Goal: Information Seeking & Learning: Learn about a topic

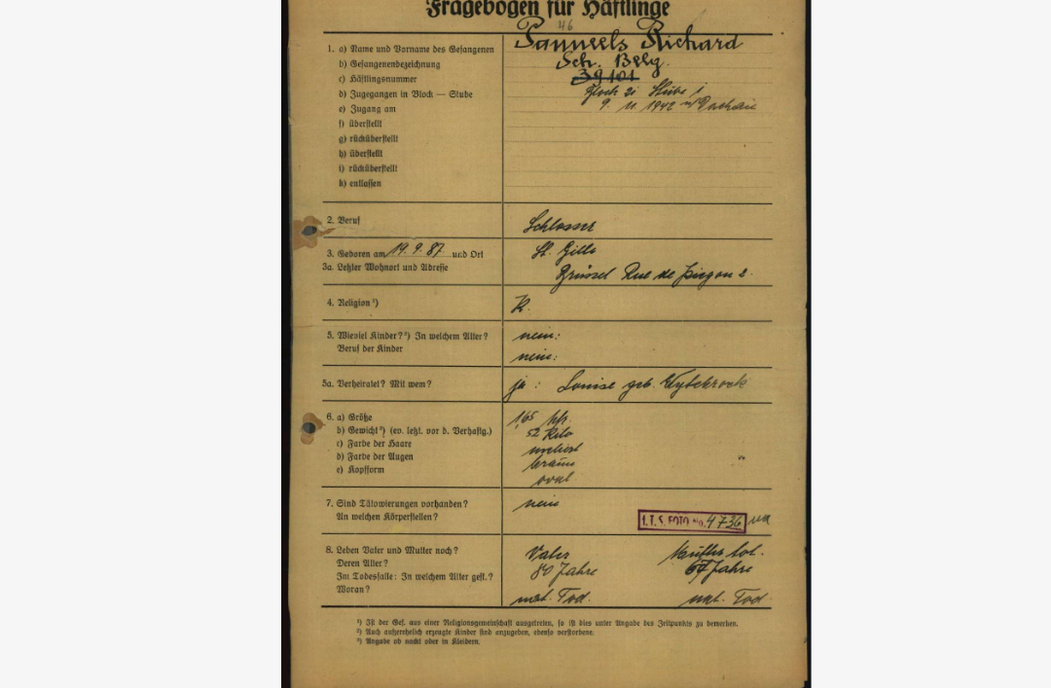
scroll to position [189, 21]
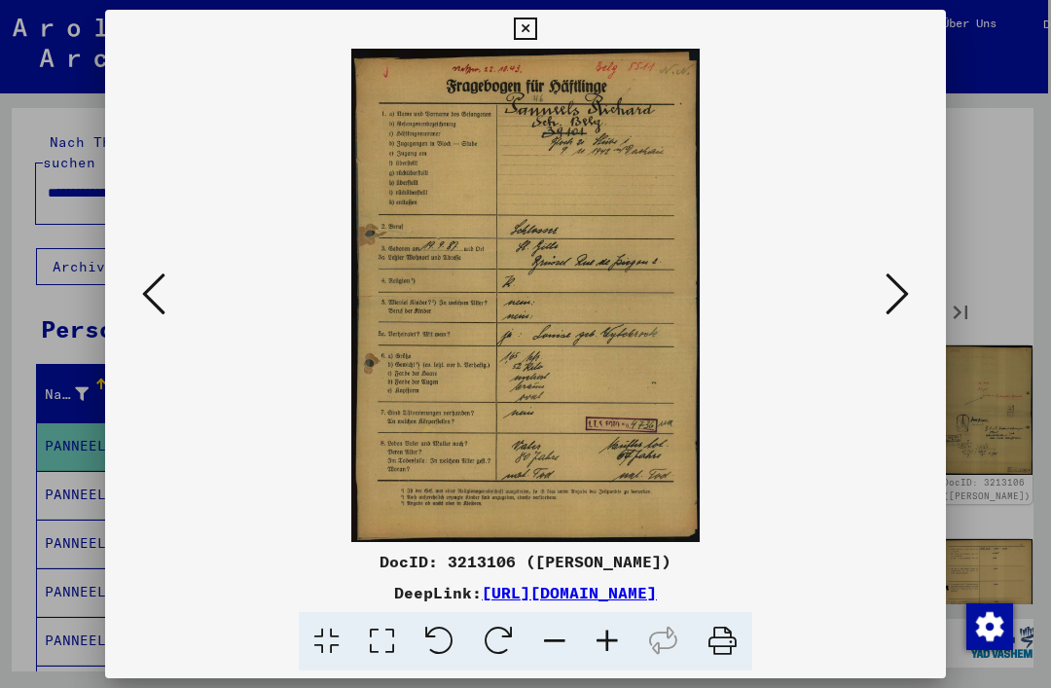
click at [897, 275] on icon at bounding box center [897, 294] width 23 height 47
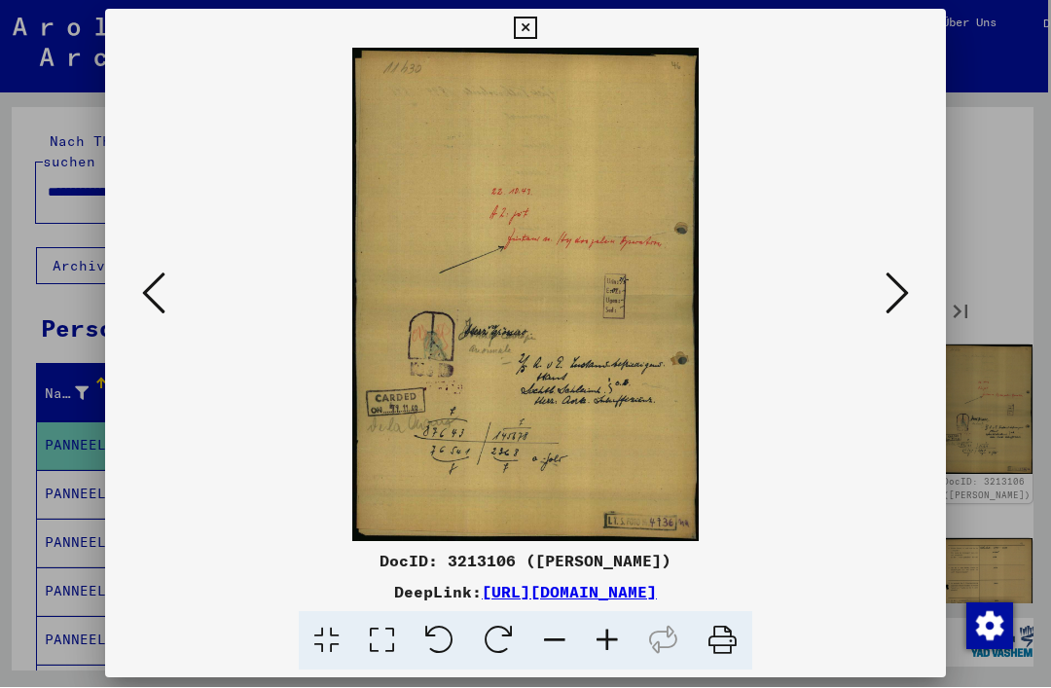
click at [889, 302] on icon at bounding box center [897, 294] width 23 height 47
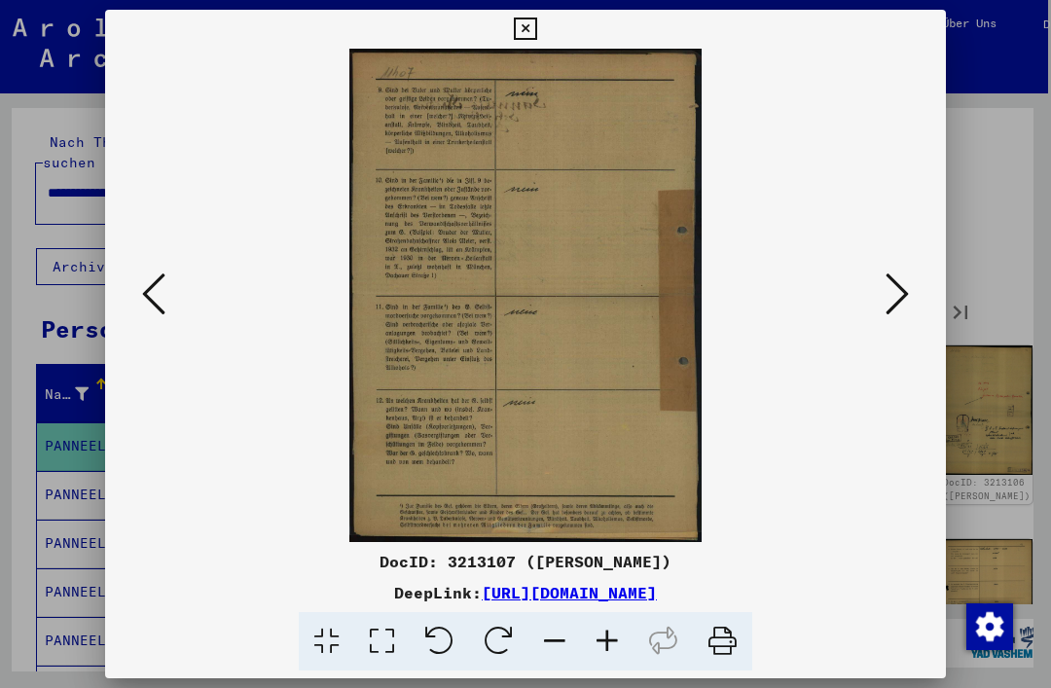
click at [891, 290] on icon at bounding box center [897, 294] width 23 height 47
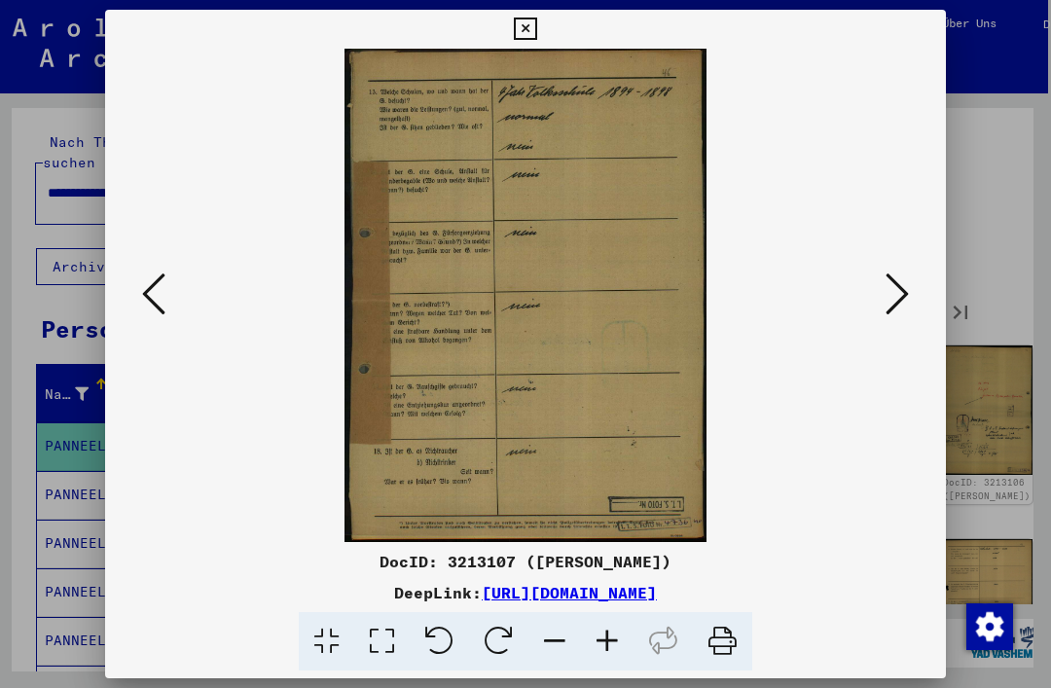
click at [898, 318] on button at bounding box center [897, 295] width 35 height 55
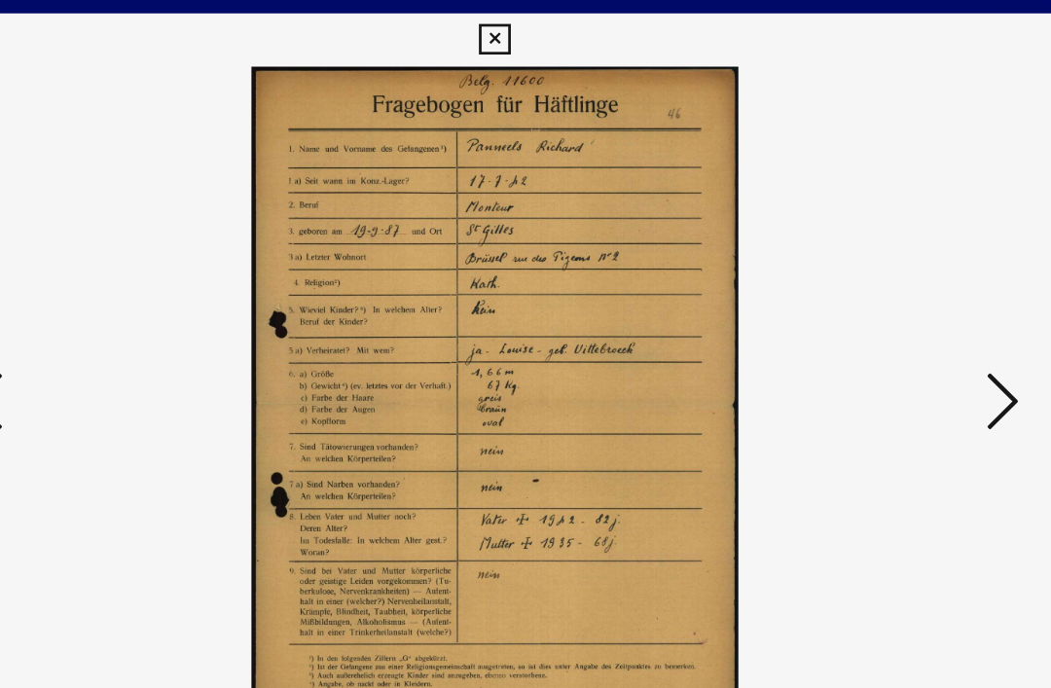
click at [886, 283] on icon at bounding box center [897, 294] width 23 height 47
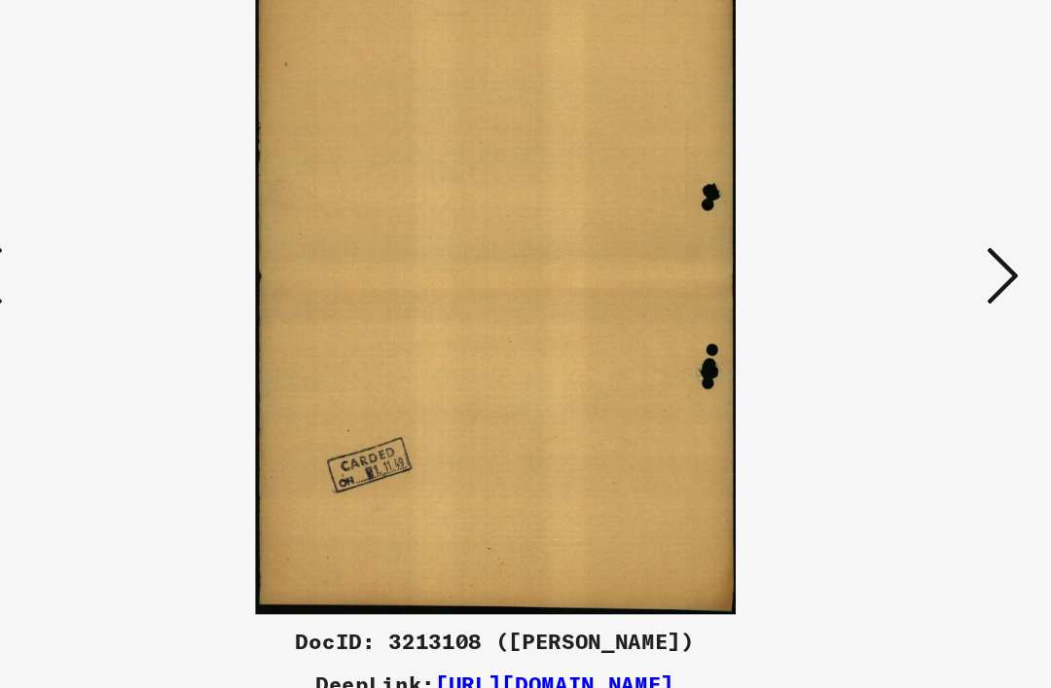
click at [886, 271] on icon at bounding box center [897, 294] width 23 height 47
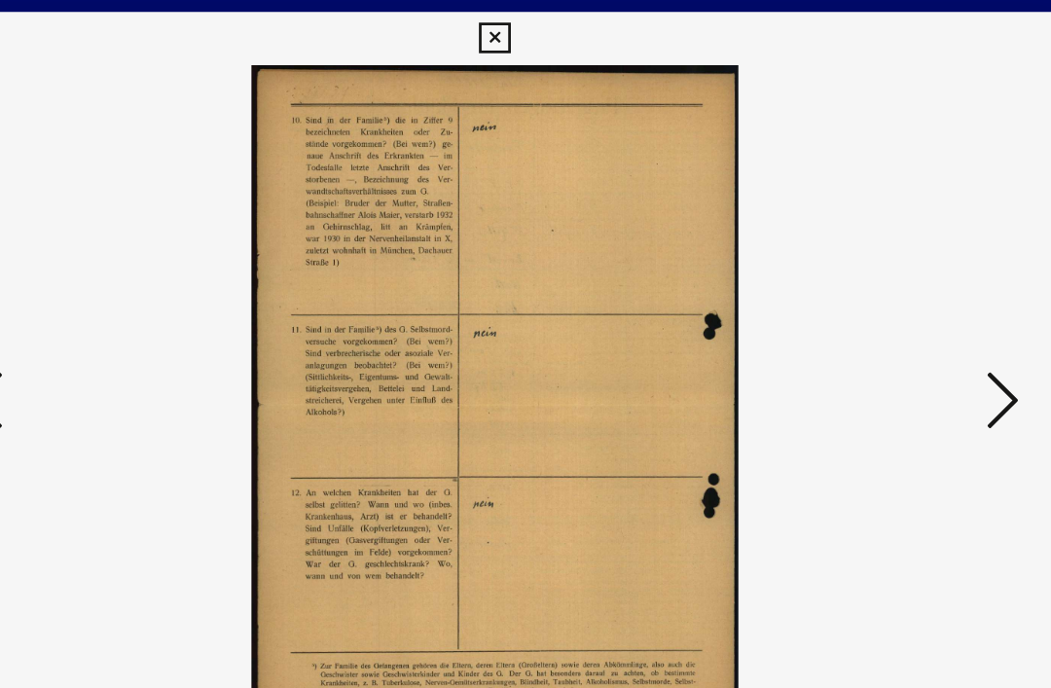
click at [886, 289] on icon at bounding box center [897, 294] width 23 height 47
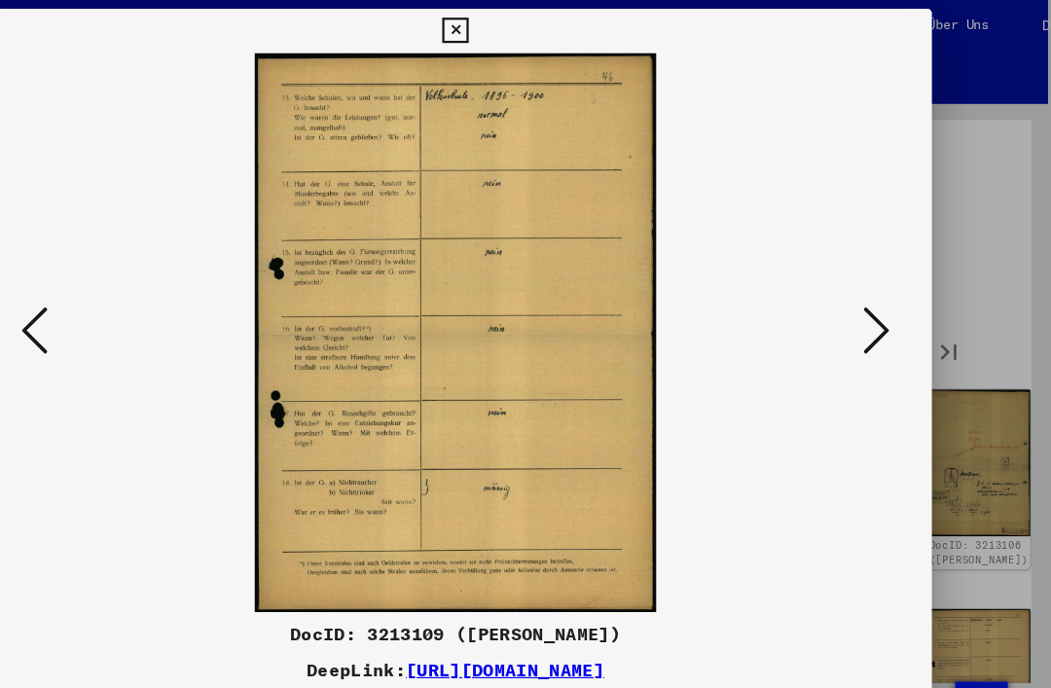
click at [142, 286] on icon at bounding box center [153, 294] width 23 height 47
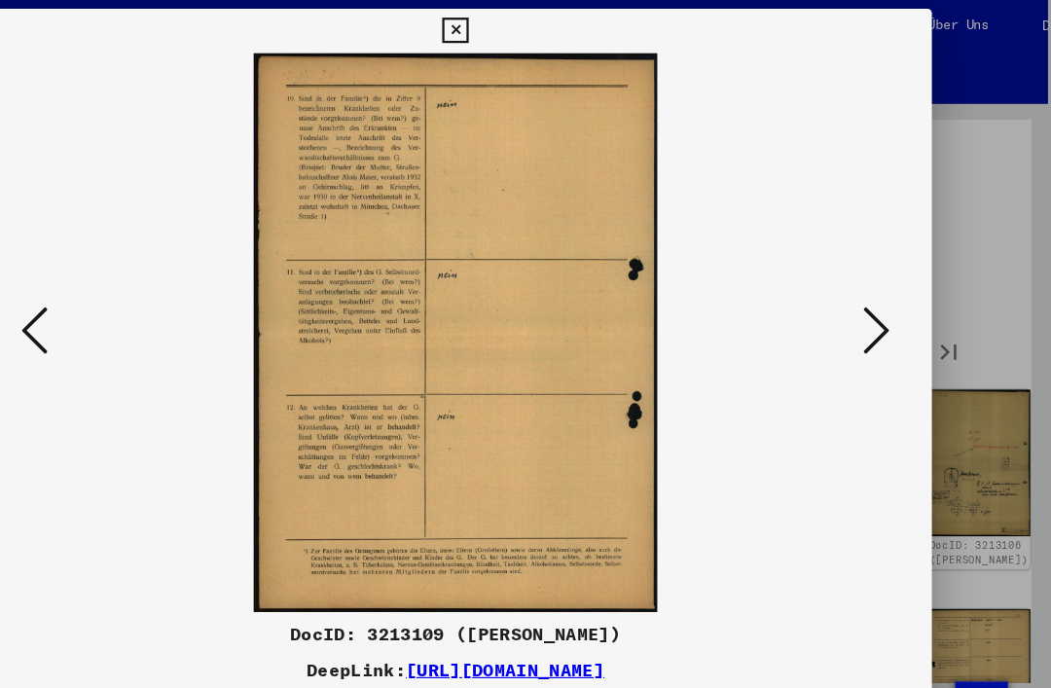
click at [142, 295] on icon at bounding box center [153, 294] width 23 height 47
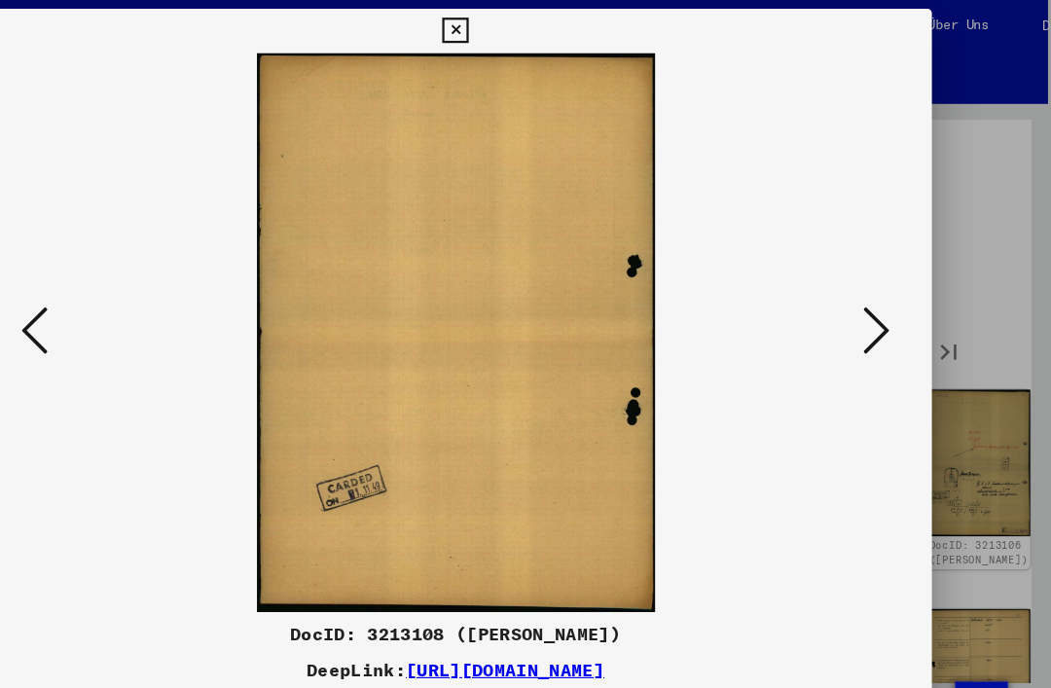
click at [136, 296] on button at bounding box center [153, 295] width 35 height 55
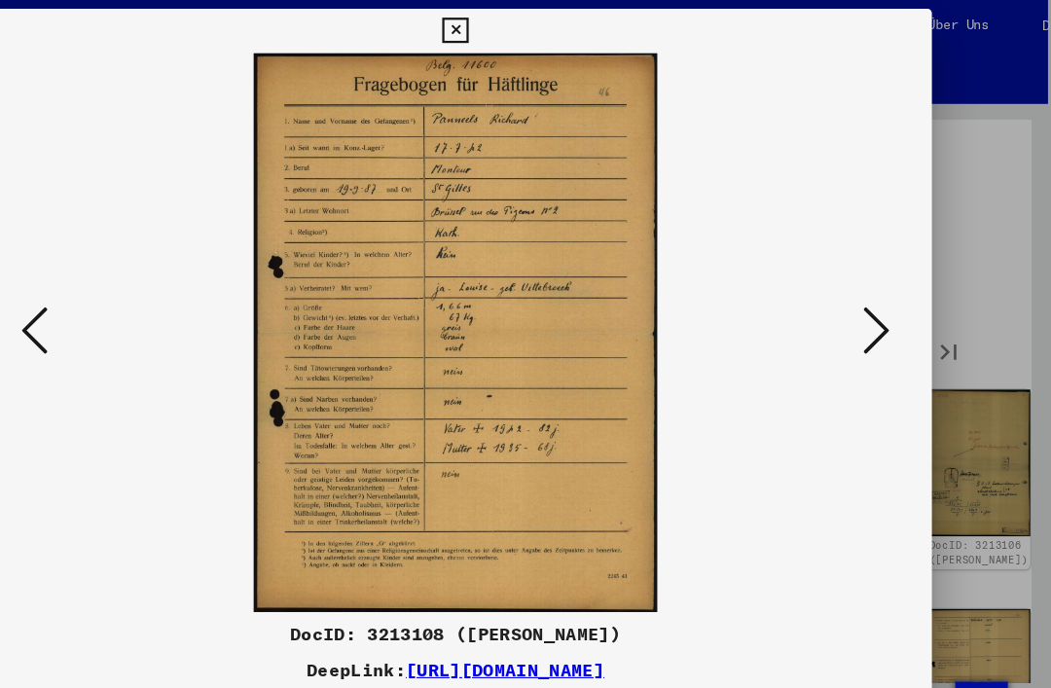
click at [886, 276] on icon at bounding box center [897, 294] width 23 height 47
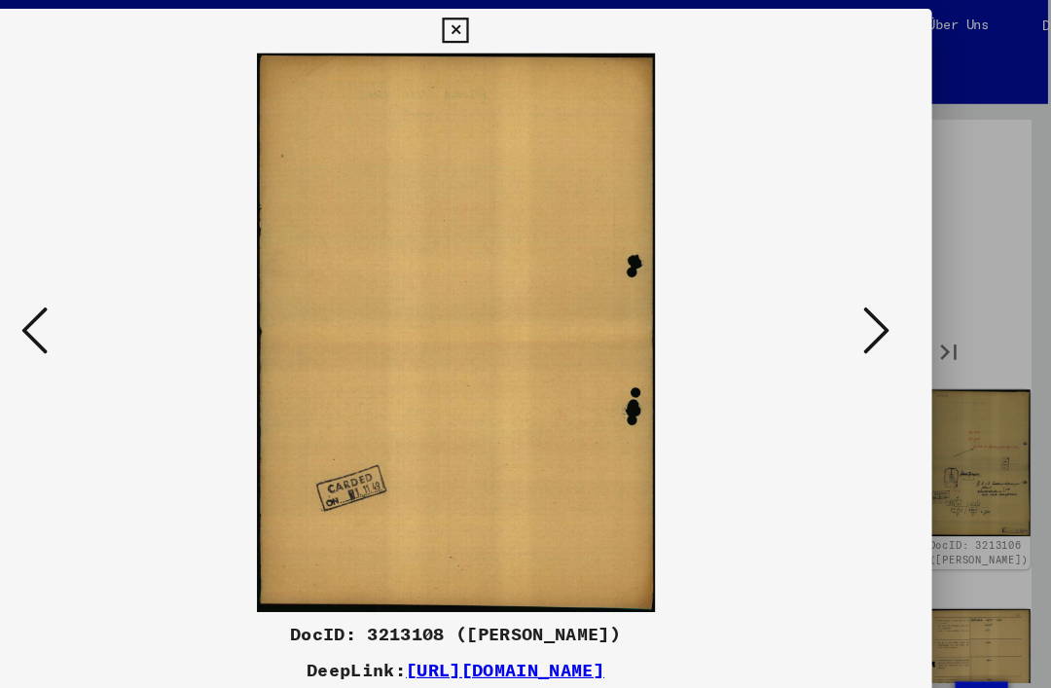
click at [886, 292] on icon at bounding box center [897, 294] width 23 height 47
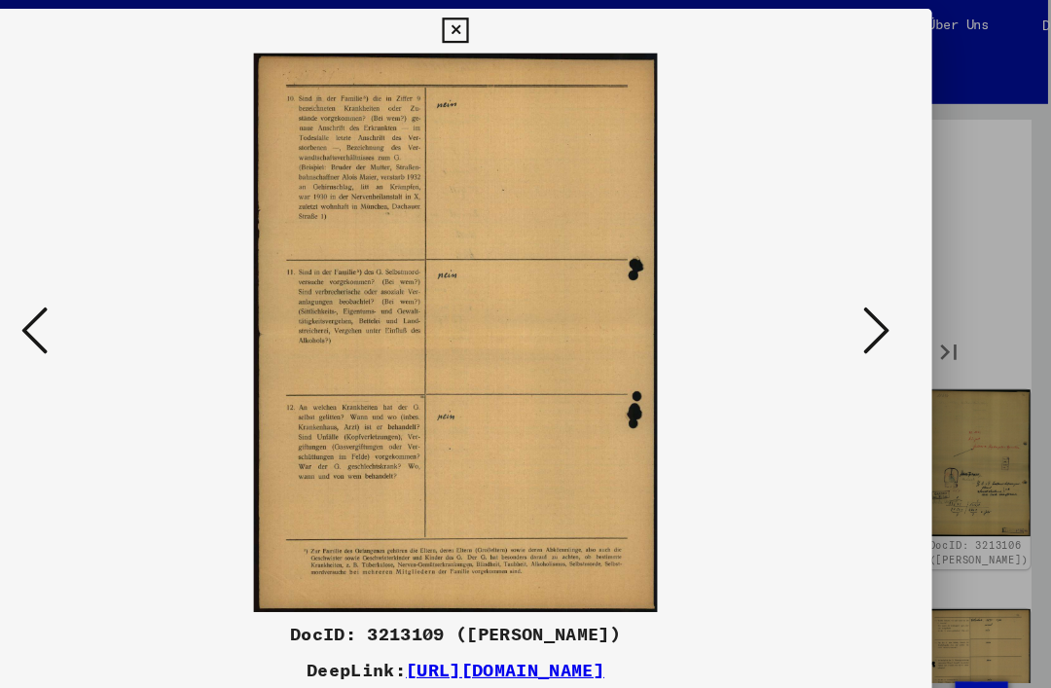
click at [886, 286] on icon at bounding box center [897, 294] width 23 height 47
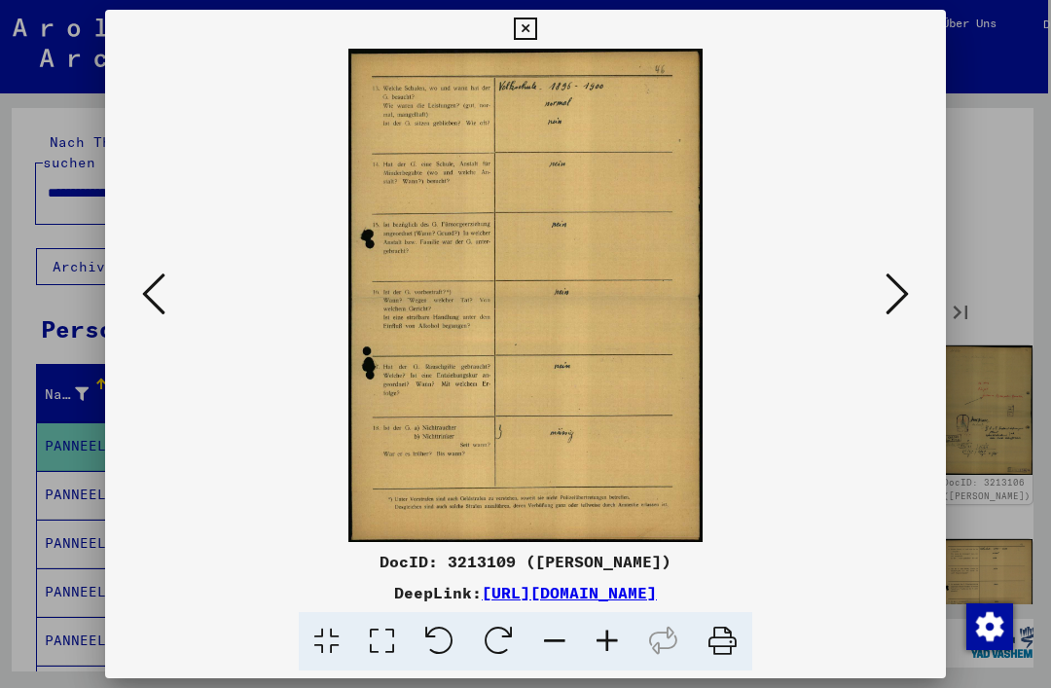
click at [159, 302] on icon at bounding box center [153, 294] width 23 height 47
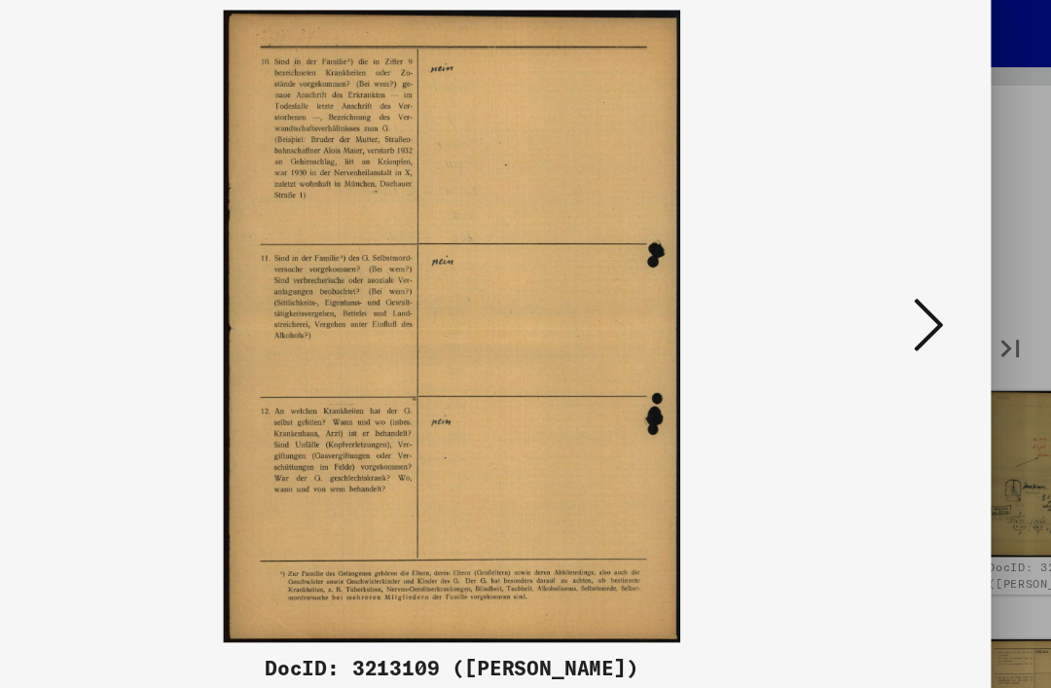
click at [886, 271] on icon at bounding box center [897, 294] width 23 height 47
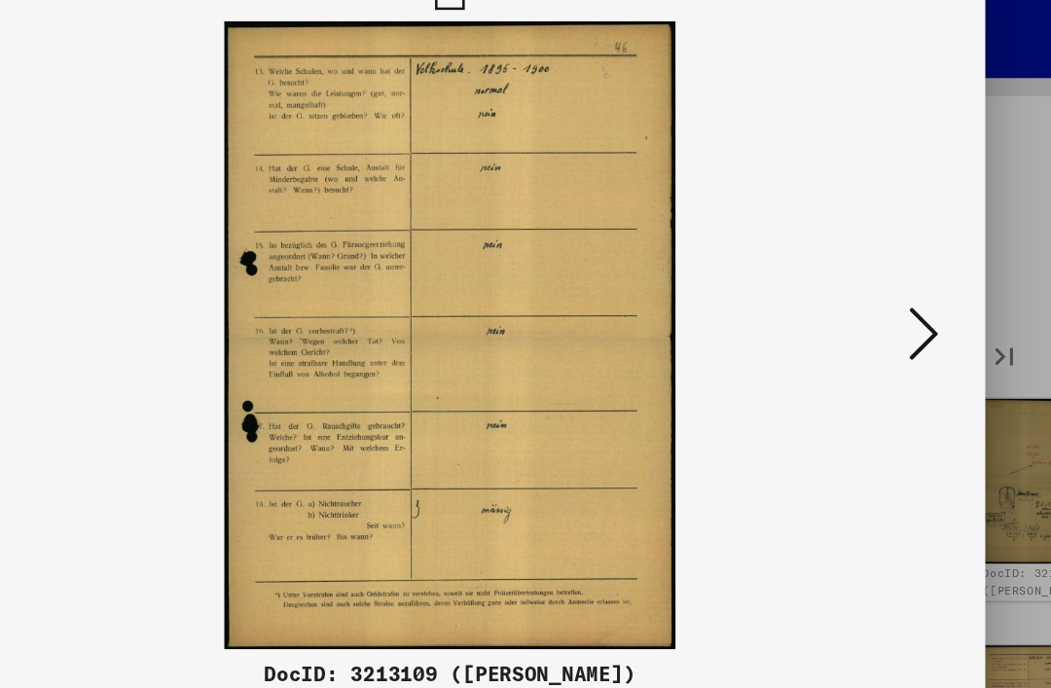
click at [880, 281] on button at bounding box center [897, 295] width 35 height 55
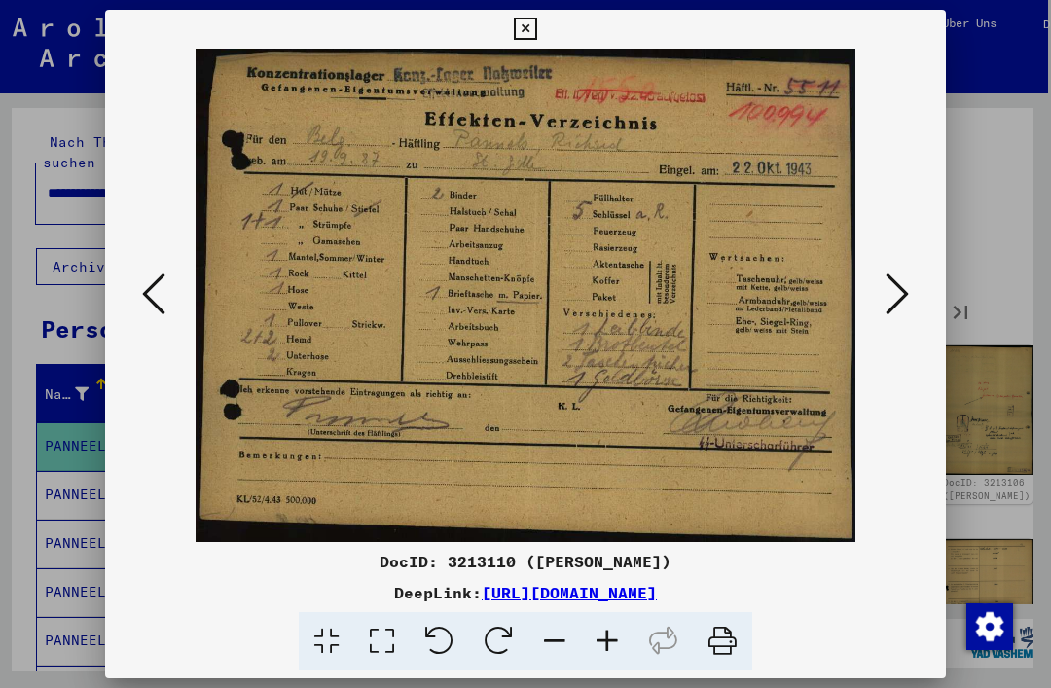
click at [657, 593] on link "[URL][DOMAIN_NAME]" at bounding box center [569, 592] width 175 height 19
click at [911, 289] on button at bounding box center [897, 295] width 35 height 55
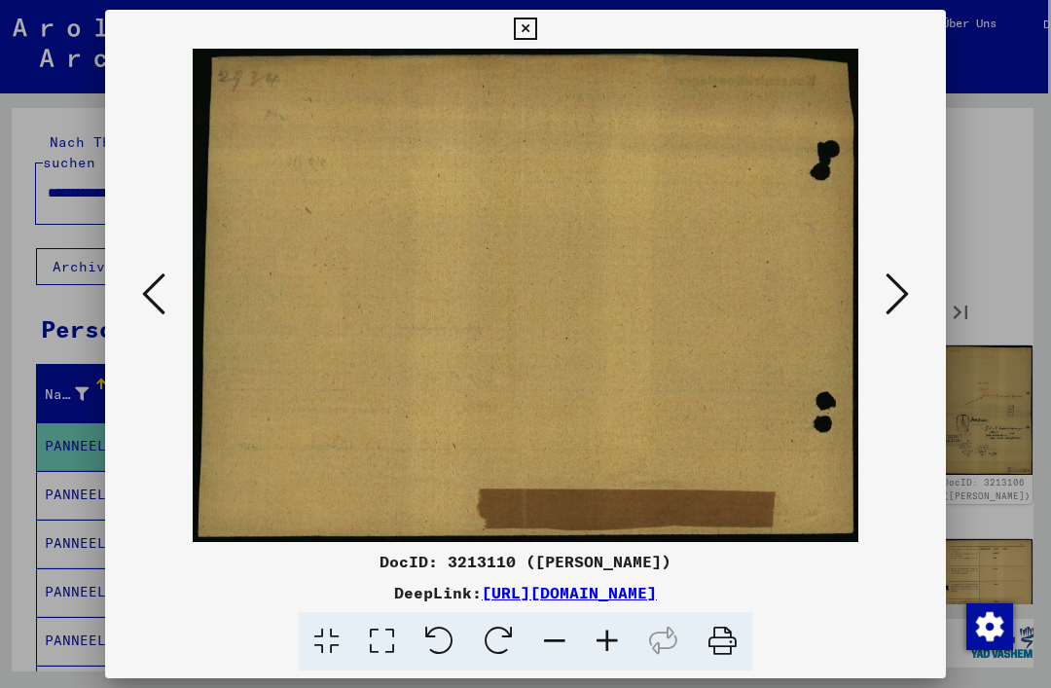
click at [912, 298] on button at bounding box center [897, 295] width 35 height 55
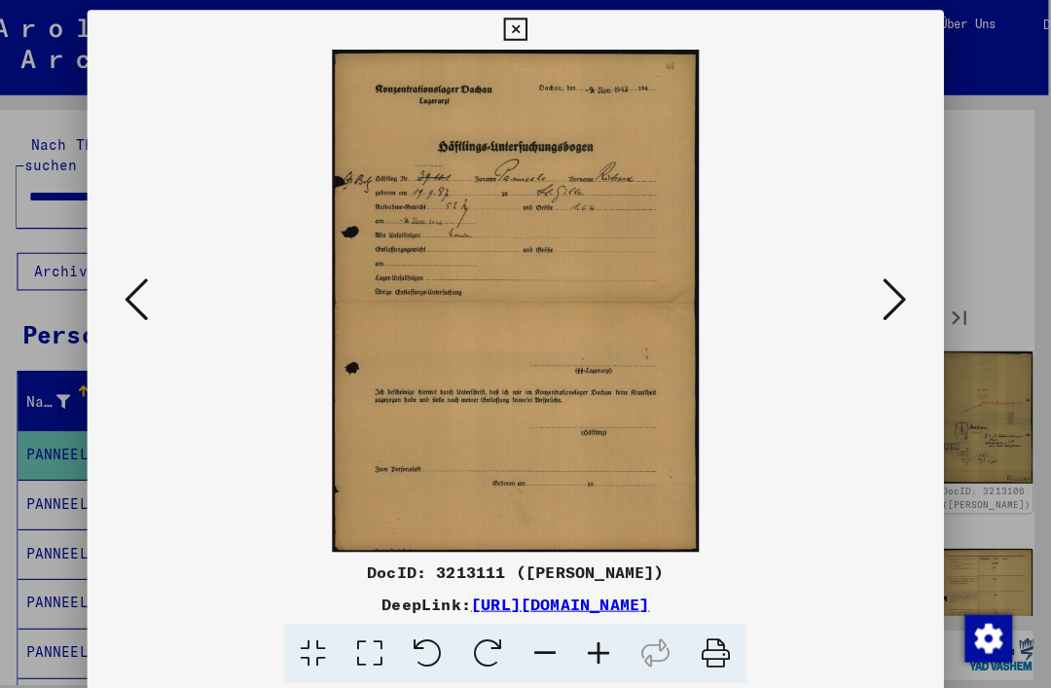
click at [886, 299] on icon at bounding box center [897, 294] width 23 height 47
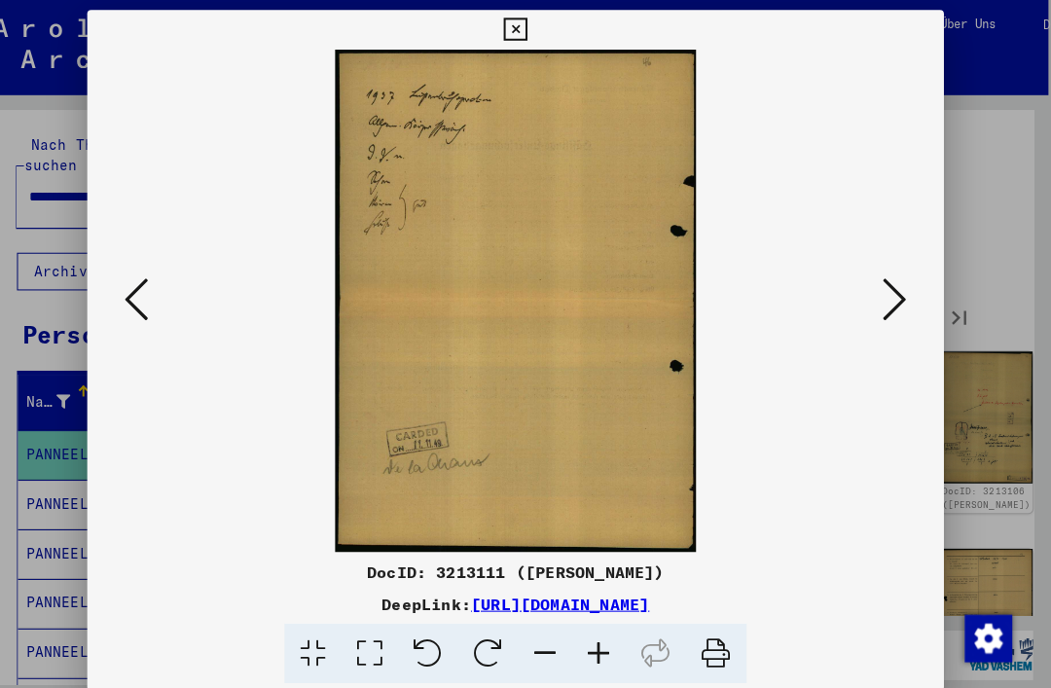
click at [886, 300] on icon at bounding box center [897, 294] width 23 height 47
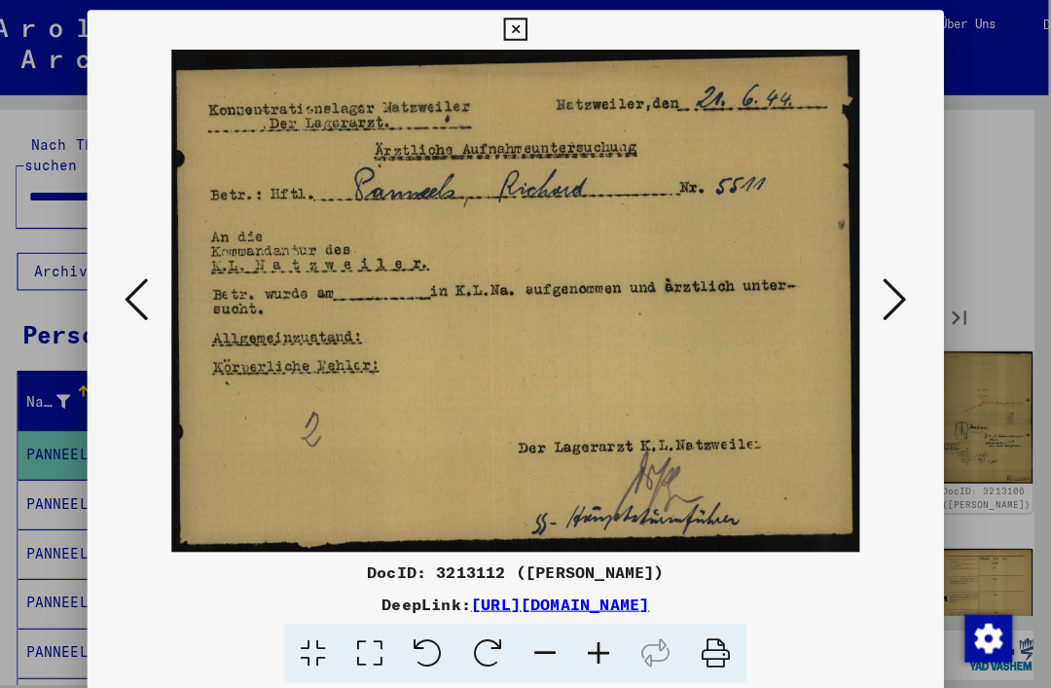
click at [142, 293] on icon at bounding box center [153, 294] width 23 height 47
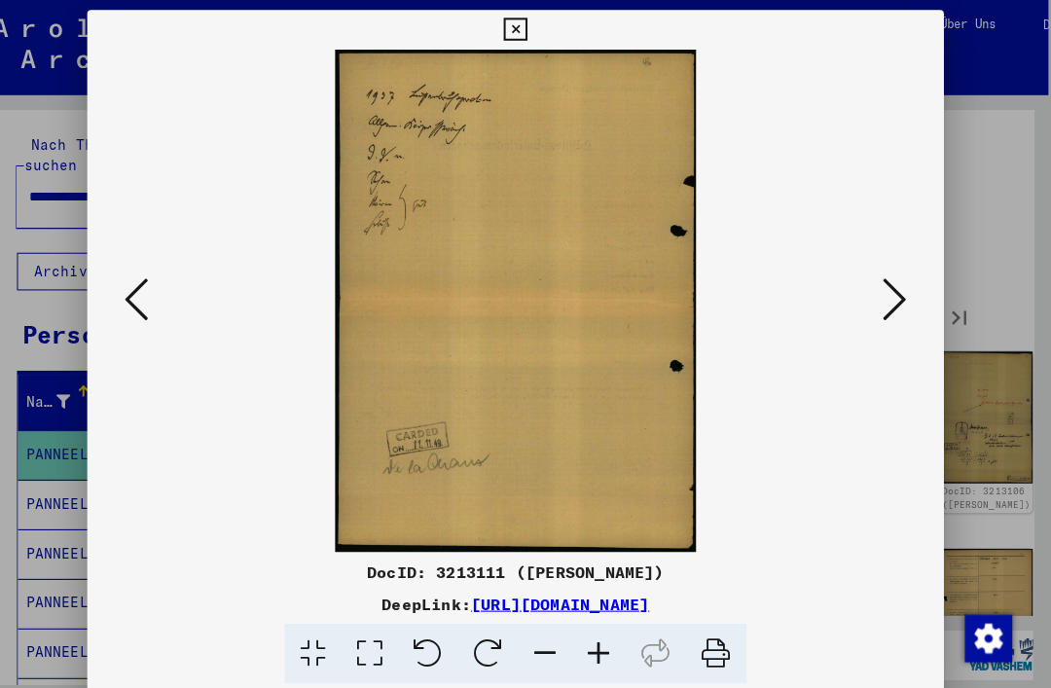
click at [145, 290] on icon at bounding box center [153, 294] width 23 height 47
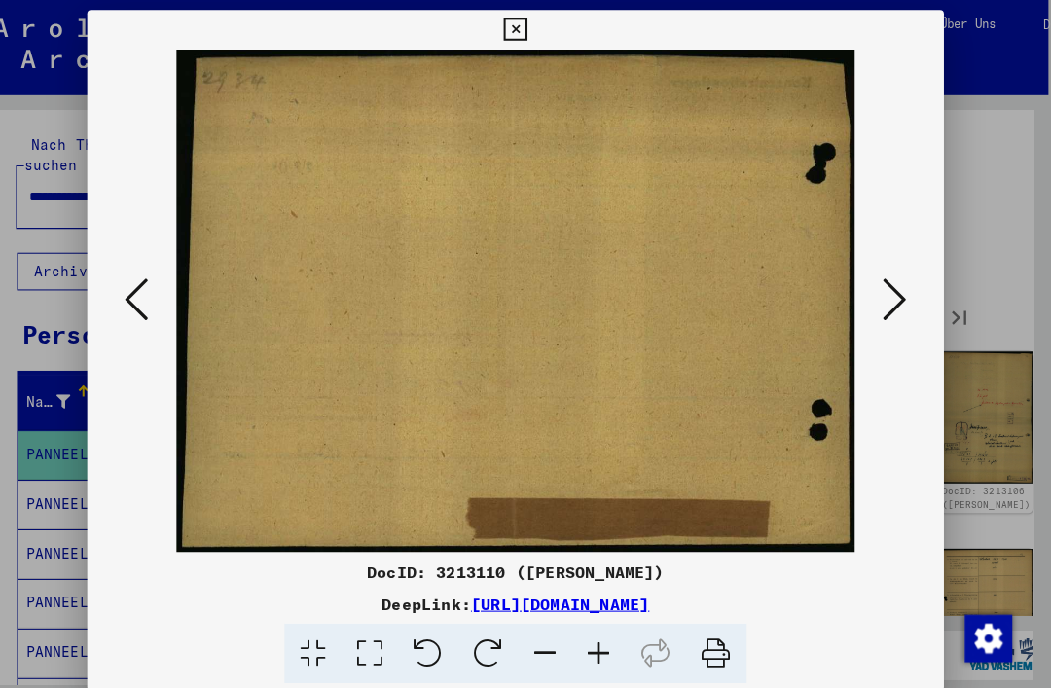
click at [142, 291] on icon at bounding box center [153, 294] width 23 height 47
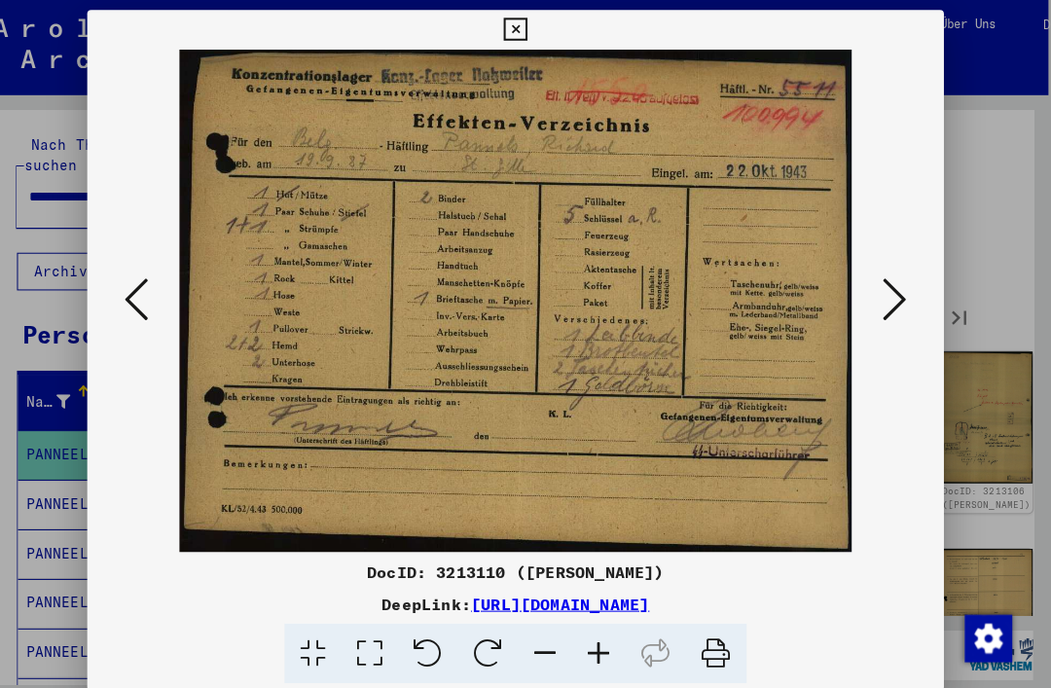
click at [142, 292] on icon at bounding box center [153, 294] width 23 height 47
click at [142, 296] on icon at bounding box center [153, 294] width 23 height 47
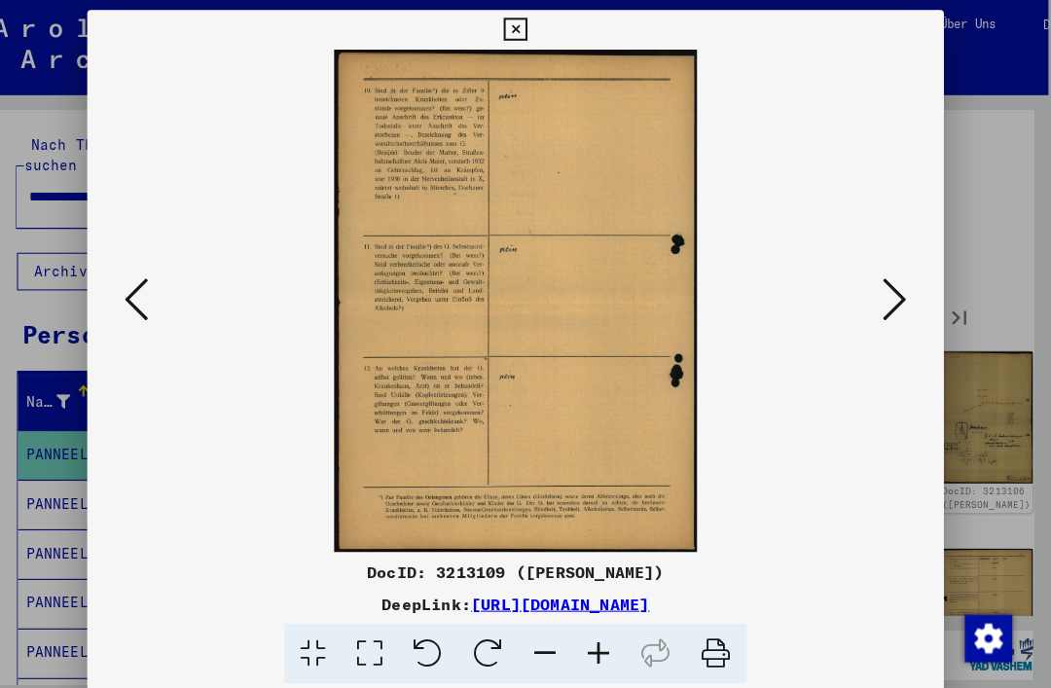
click at [142, 294] on icon at bounding box center [153, 294] width 23 height 47
click at [142, 292] on icon at bounding box center [153, 294] width 23 height 47
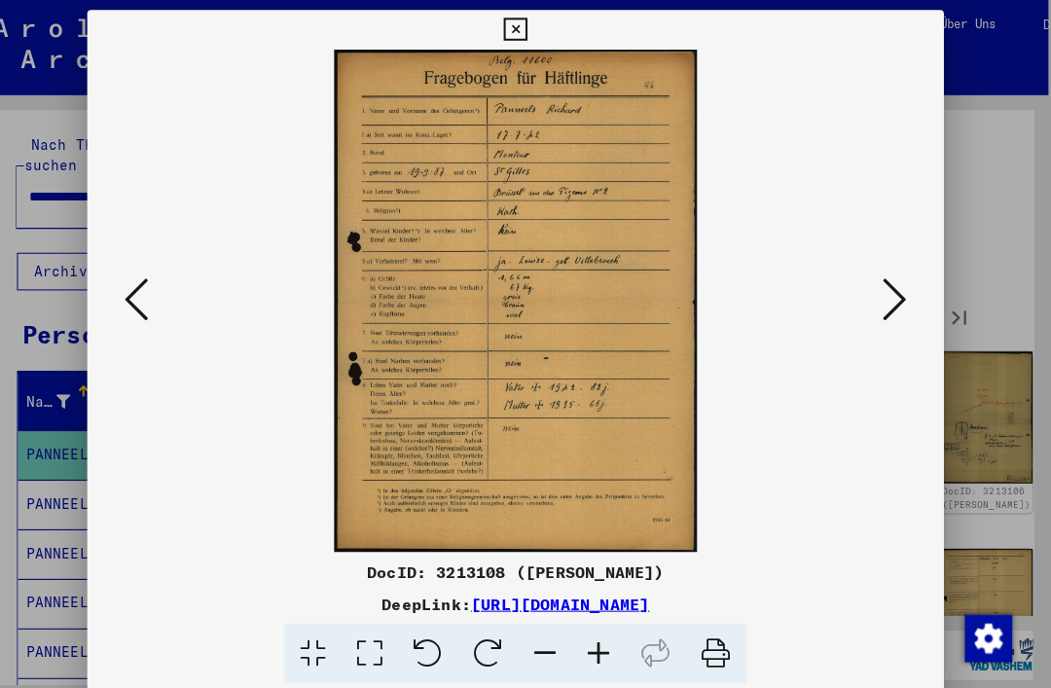
click at [142, 297] on icon at bounding box center [153, 294] width 23 height 47
click at [142, 295] on icon at bounding box center [153, 294] width 23 height 47
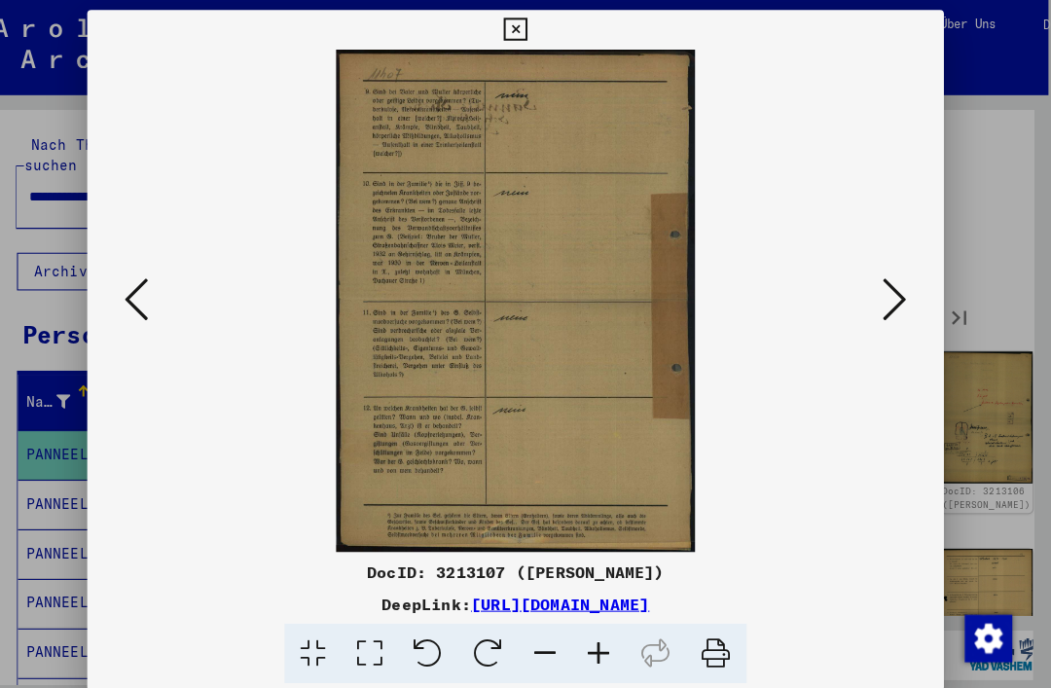
click at [142, 300] on icon at bounding box center [153, 294] width 23 height 47
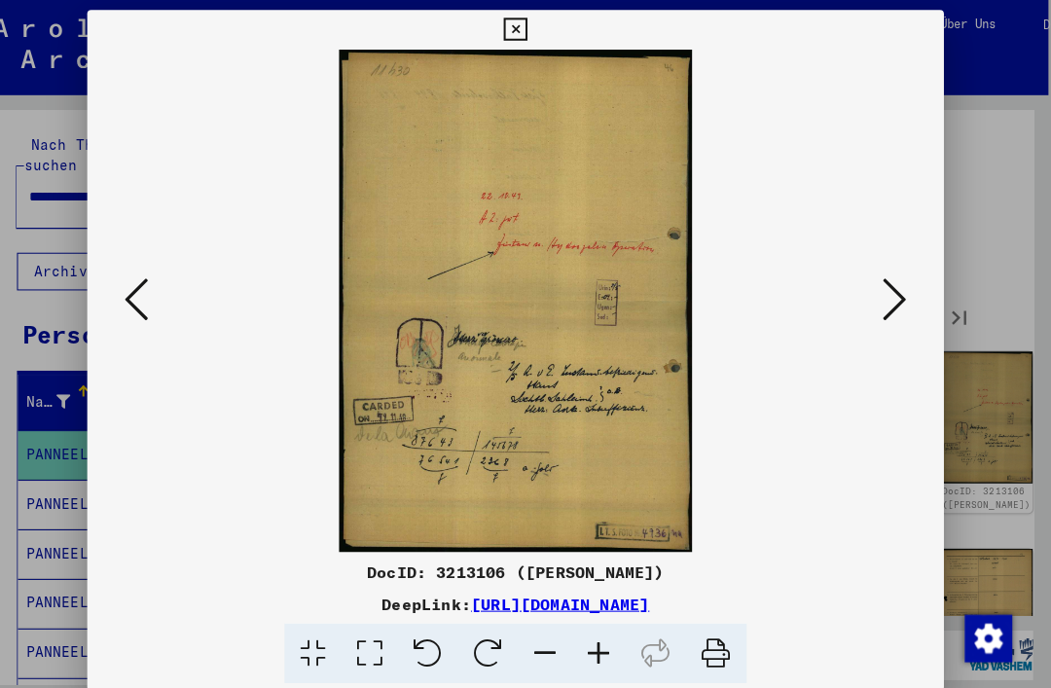
click at [142, 296] on icon at bounding box center [153, 294] width 23 height 47
click at [142, 294] on icon at bounding box center [153, 294] width 23 height 47
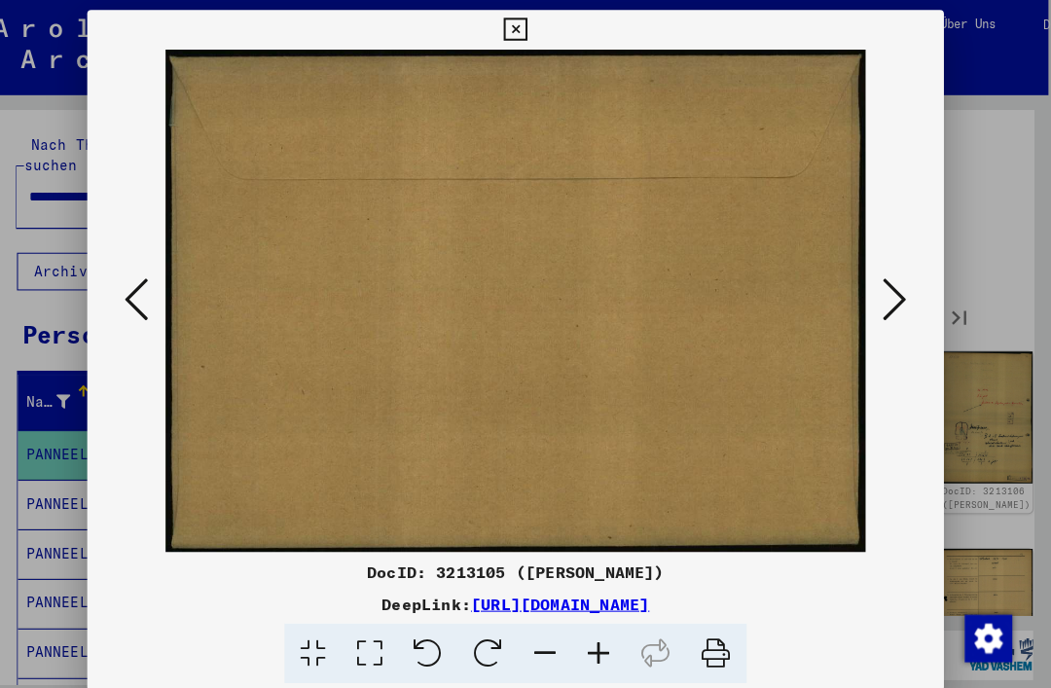
click at [142, 295] on icon at bounding box center [153, 294] width 23 height 47
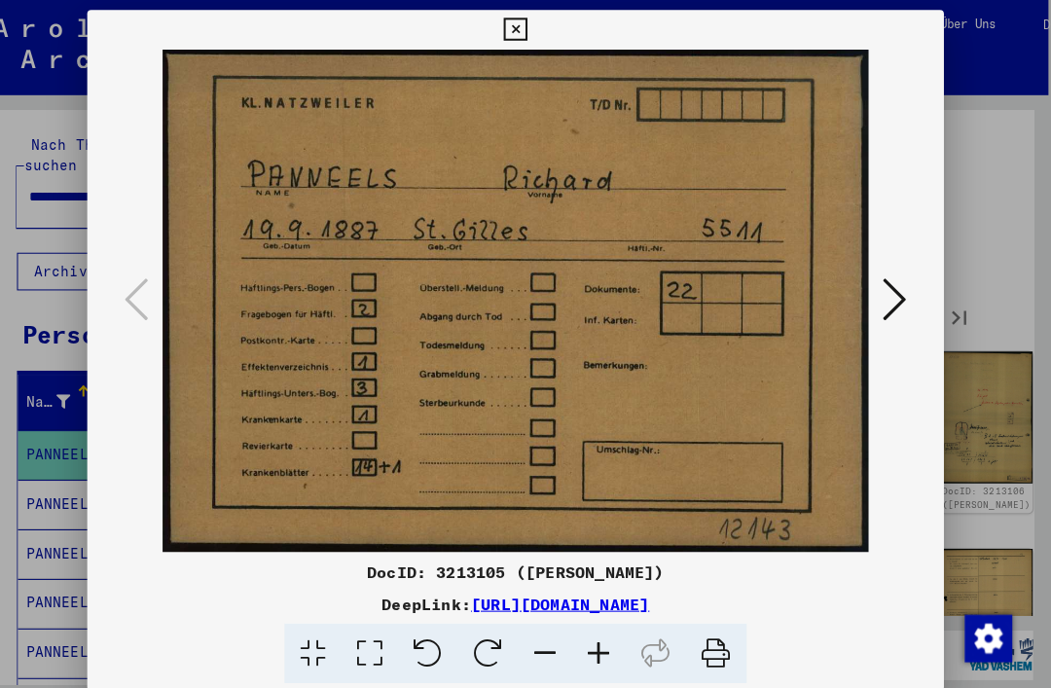
click at [886, 304] on icon at bounding box center [897, 294] width 23 height 47
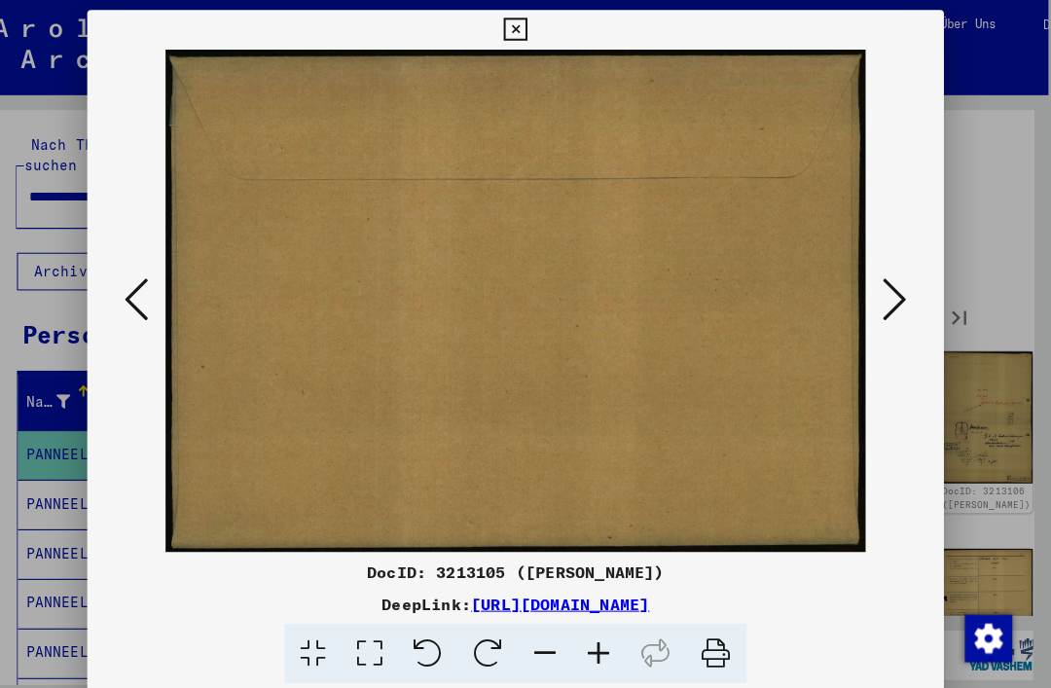
click at [886, 278] on icon at bounding box center [897, 294] width 23 height 47
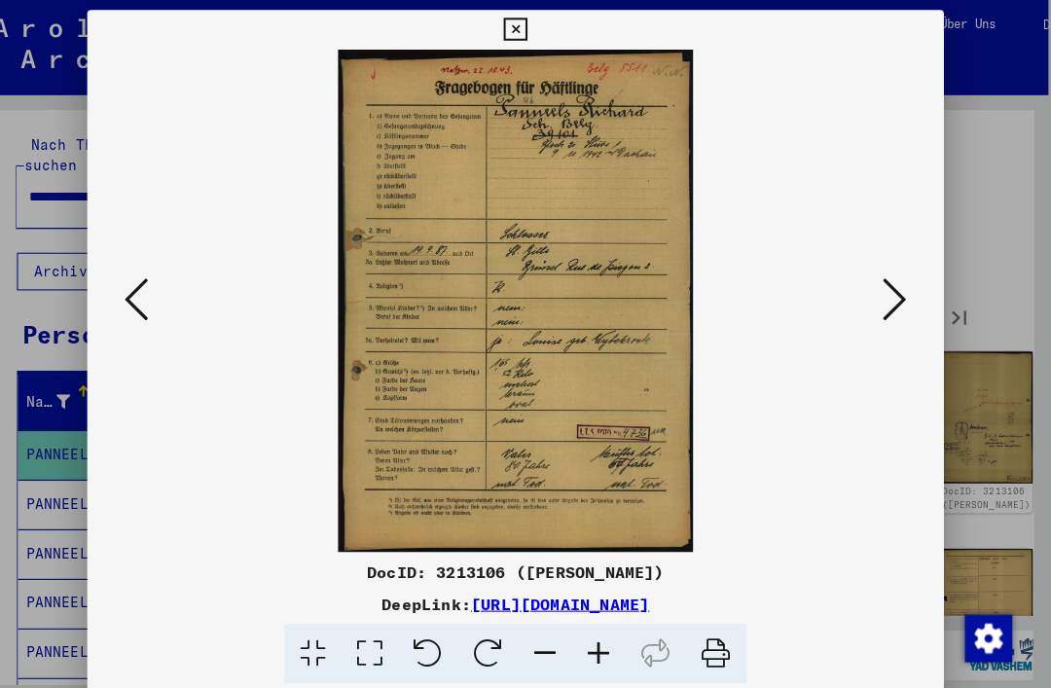
click at [888, 278] on icon at bounding box center [897, 294] width 23 height 47
click at [894, 276] on button at bounding box center [897, 295] width 35 height 55
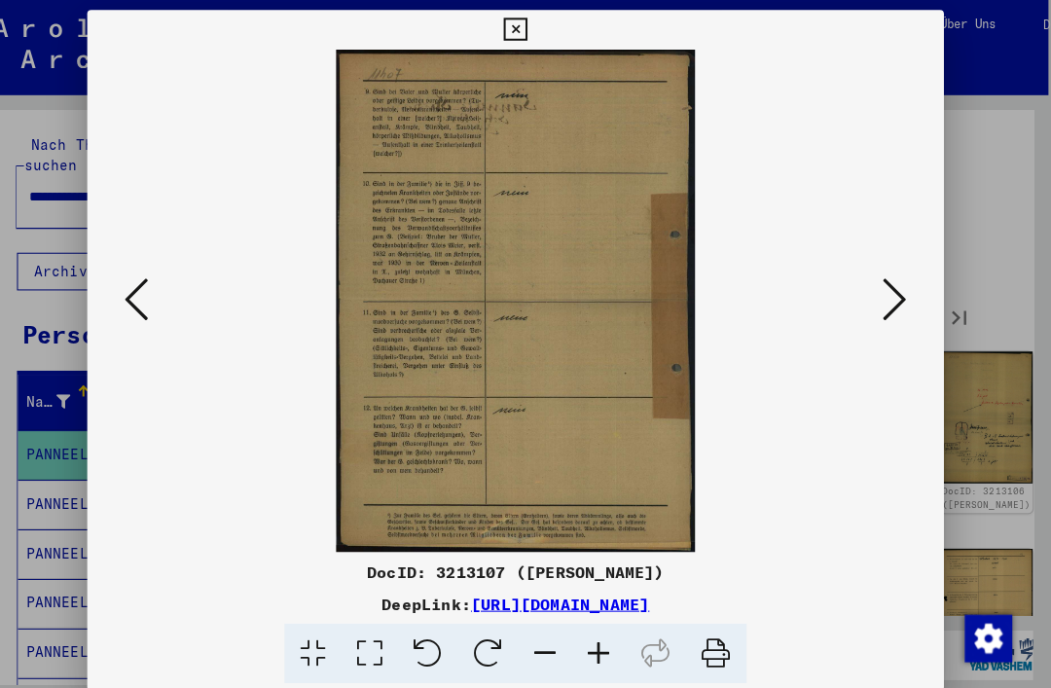
click at [895, 292] on button at bounding box center [897, 295] width 35 height 55
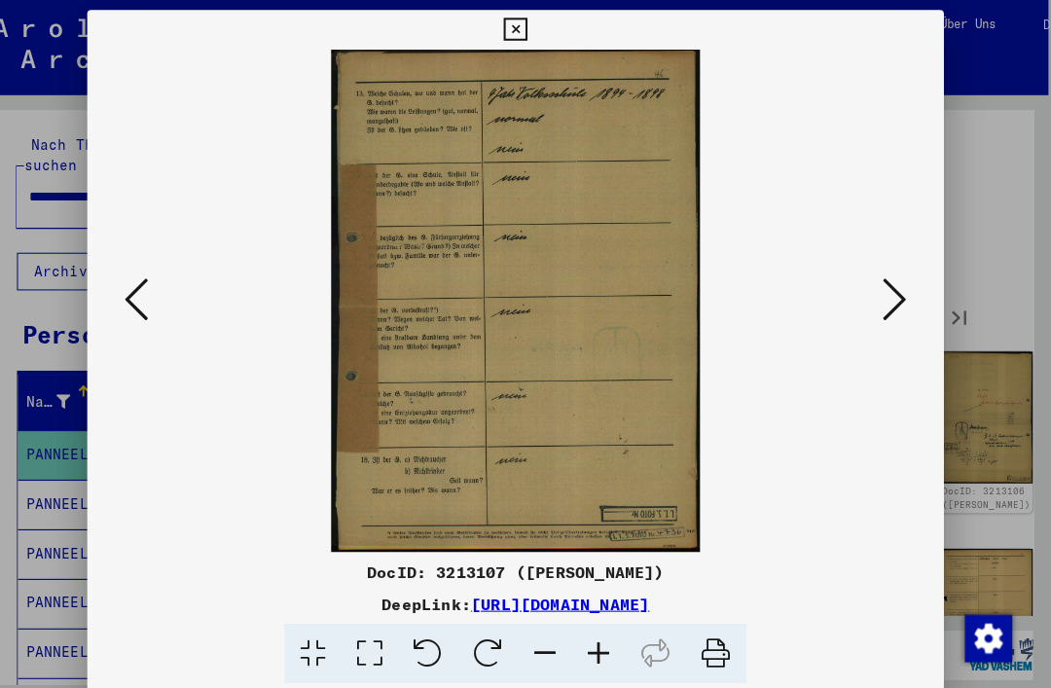
click at [888, 294] on icon at bounding box center [897, 294] width 23 height 47
click at [886, 294] on icon at bounding box center [897, 294] width 23 height 47
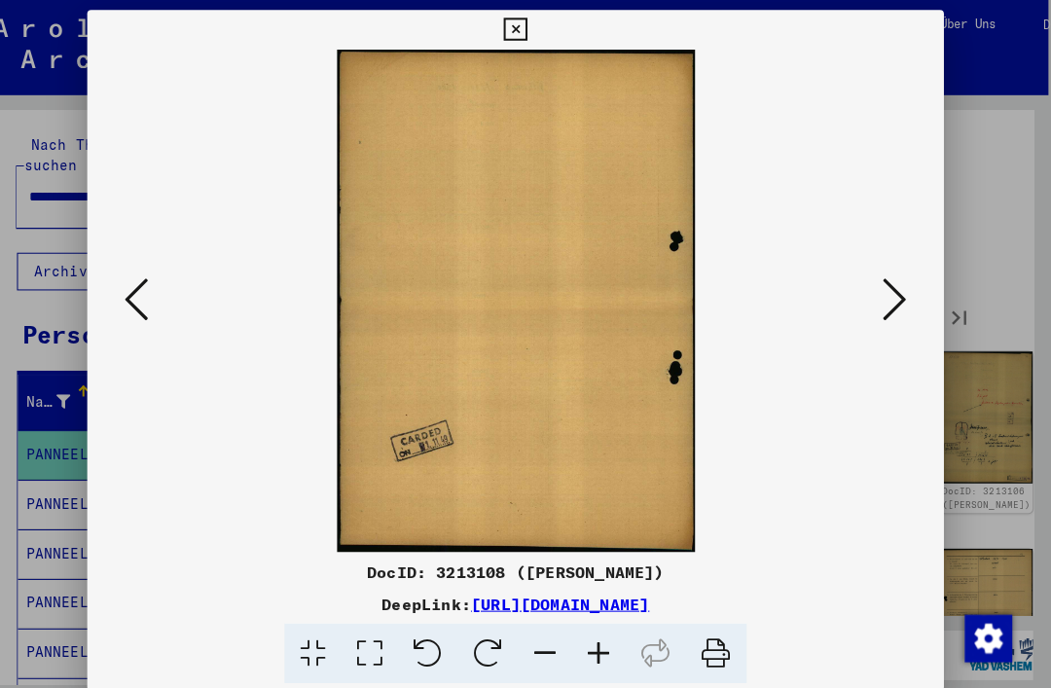
click at [886, 289] on icon at bounding box center [897, 294] width 23 height 47
click at [886, 292] on icon at bounding box center [897, 294] width 23 height 47
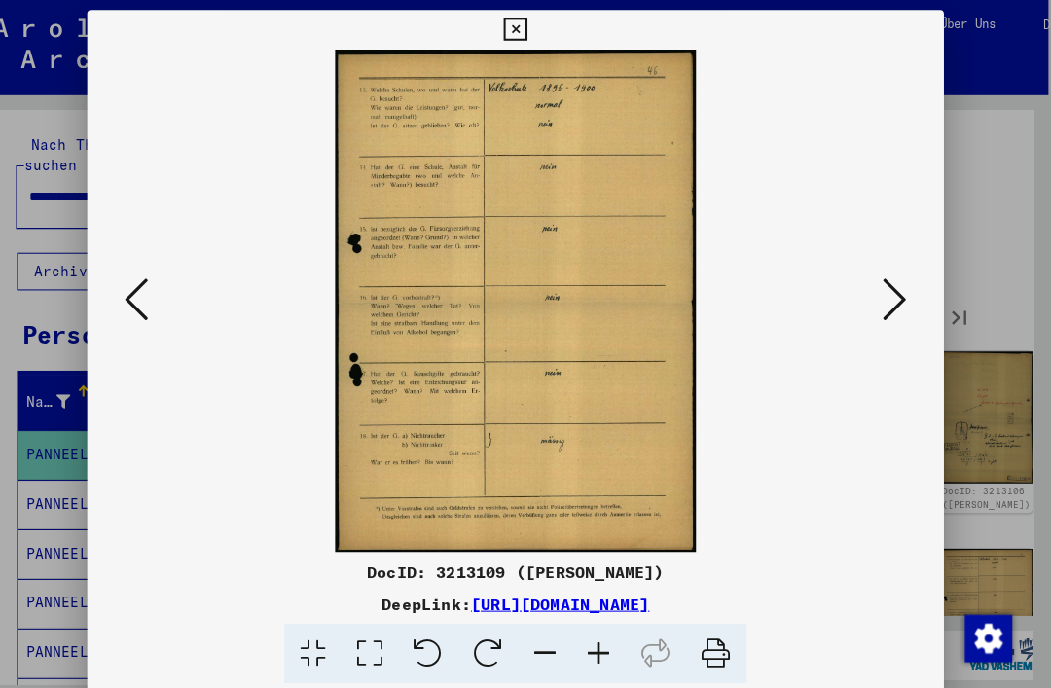
click at [886, 292] on icon at bounding box center [897, 294] width 23 height 47
click at [886, 294] on icon at bounding box center [897, 294] width 23 height 47
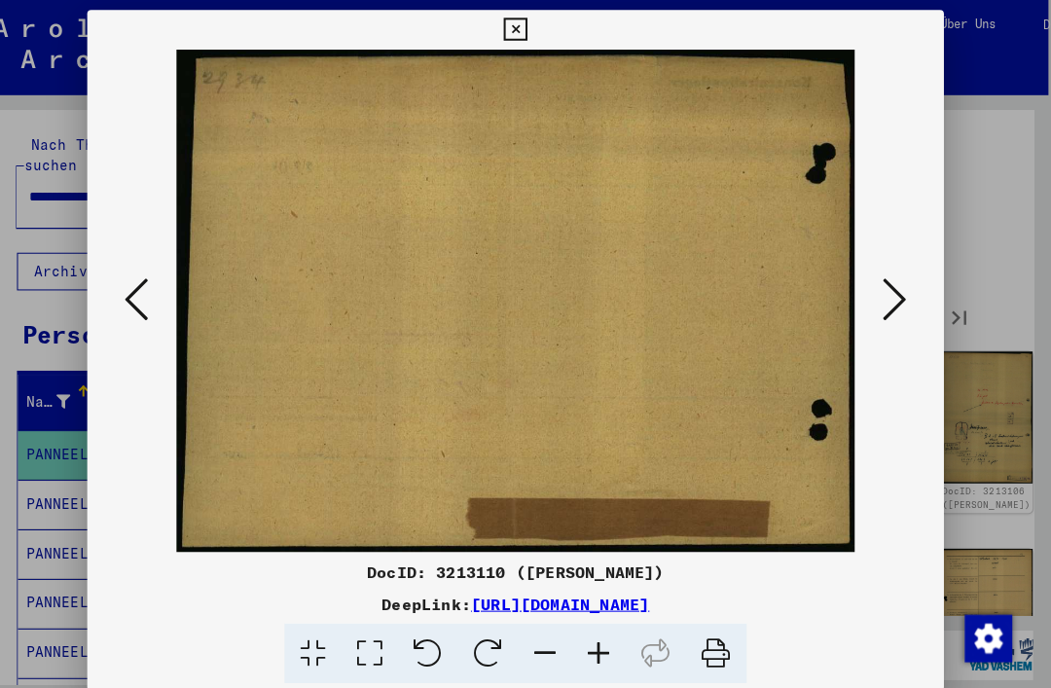
click at [886, 296] on icon at bounding box center [897, 294] width 23 height 47
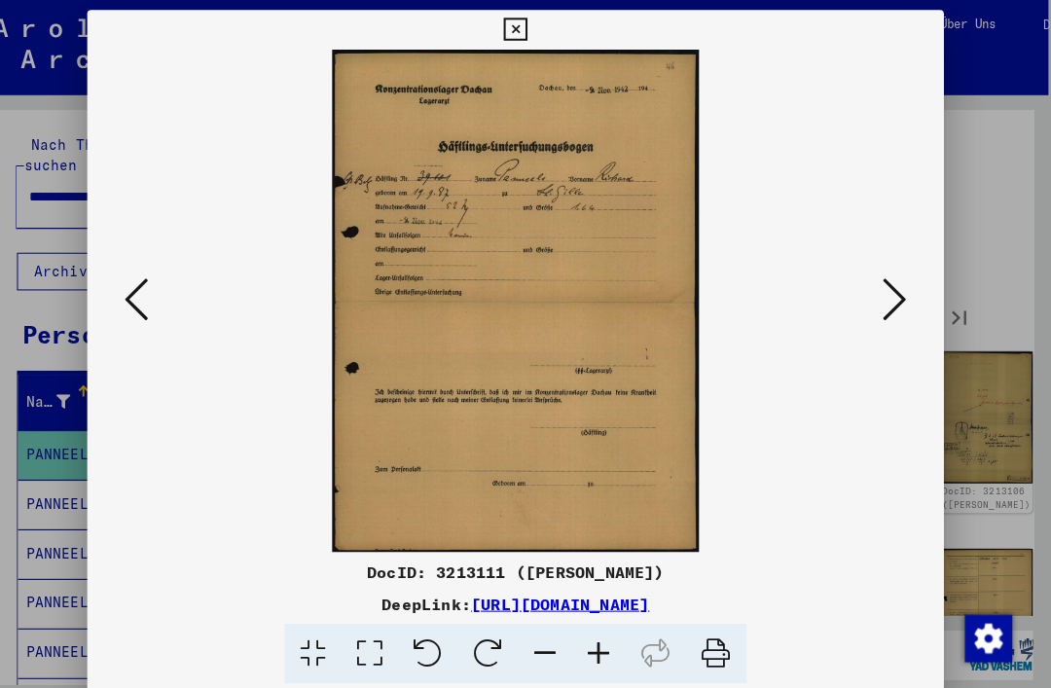
click at [886, 299] on icon at bounding box center [897, 294] width 23 height 47
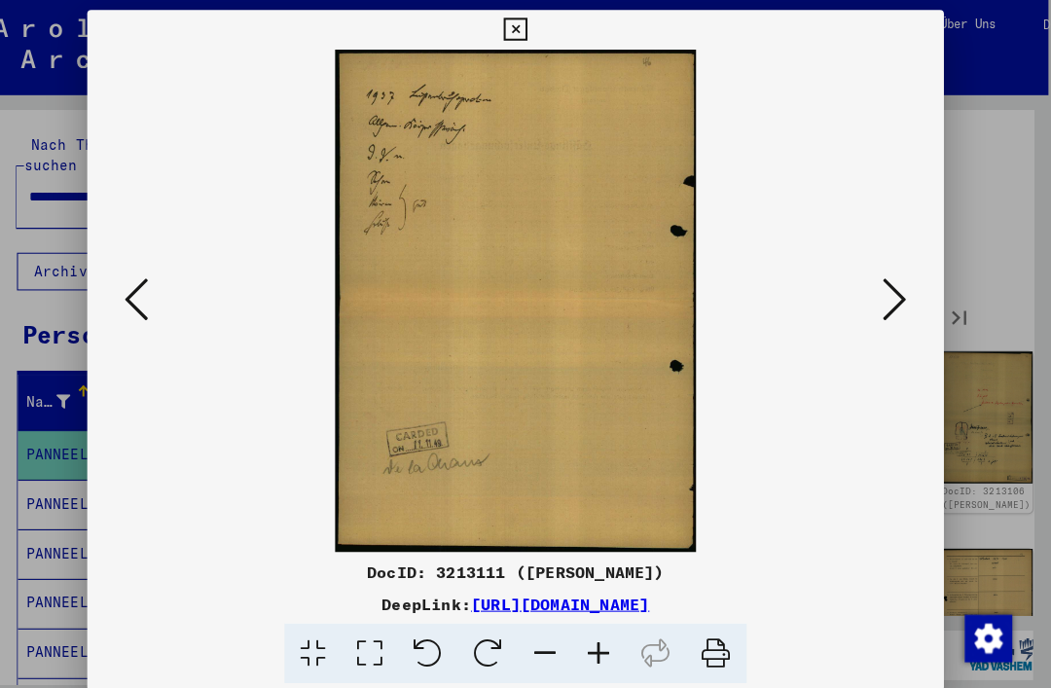
click at [886, 296] on icon at bounding box center [897, 294] width 23 height 47
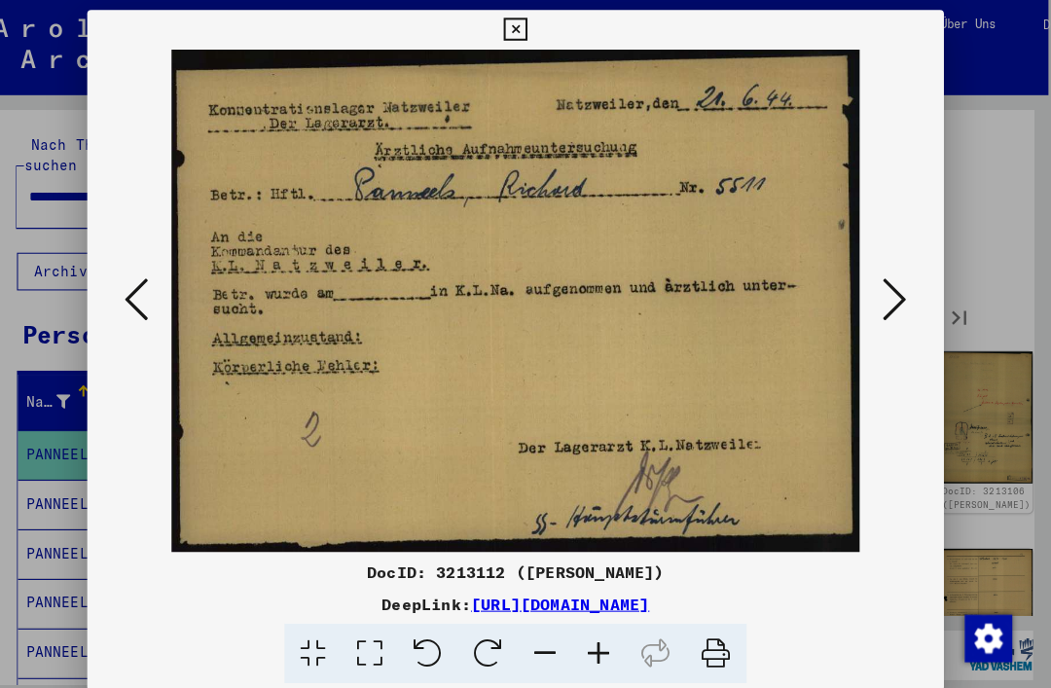
click at [886, 299] on icon at bounding box center [897, 294] width 23 height 47
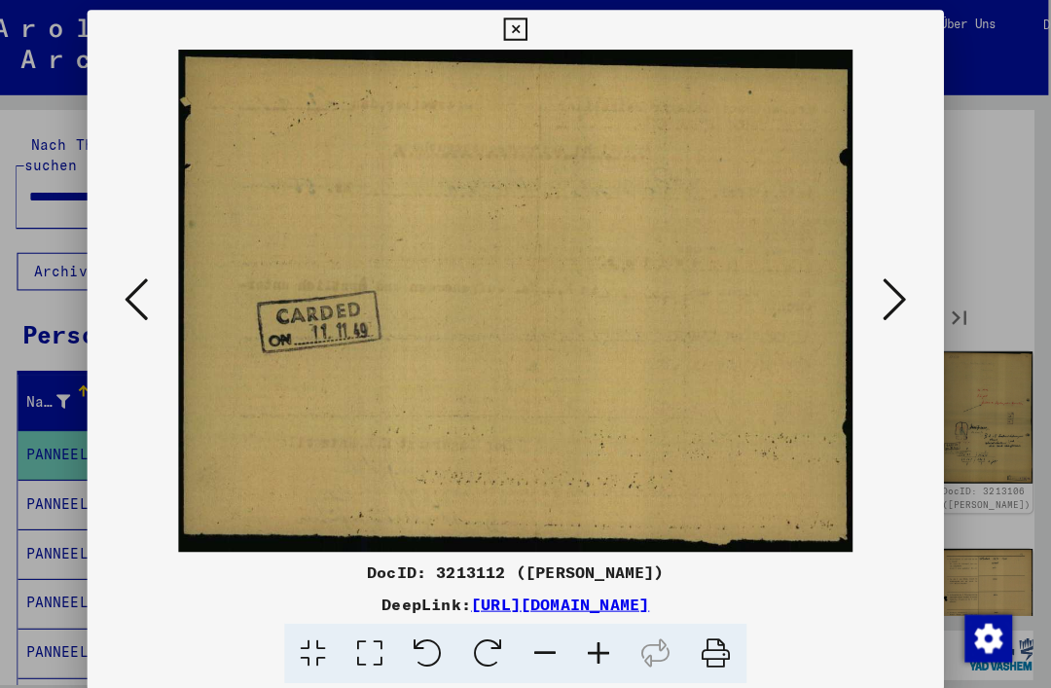
click at [886, 301] on icon at bounding box center [897, 294] width 23 height 47
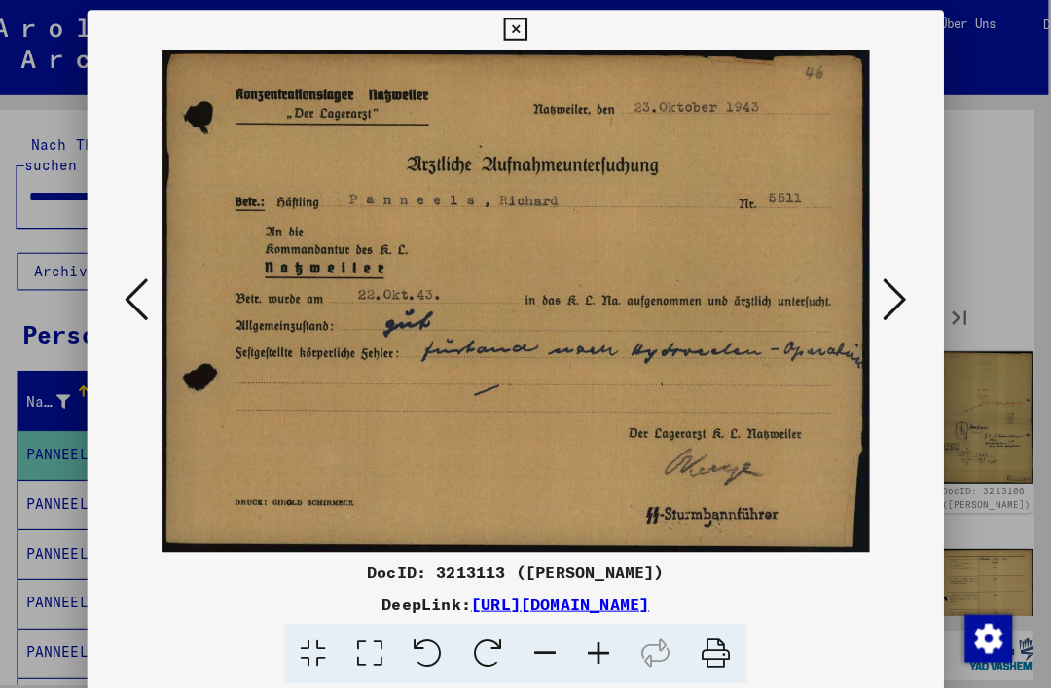
click at [105, 321] on div at bounding box center [525, 295] width 841 height 493
click at [142, 308] on icon at bounding box center [153, 294] width 23 height 47
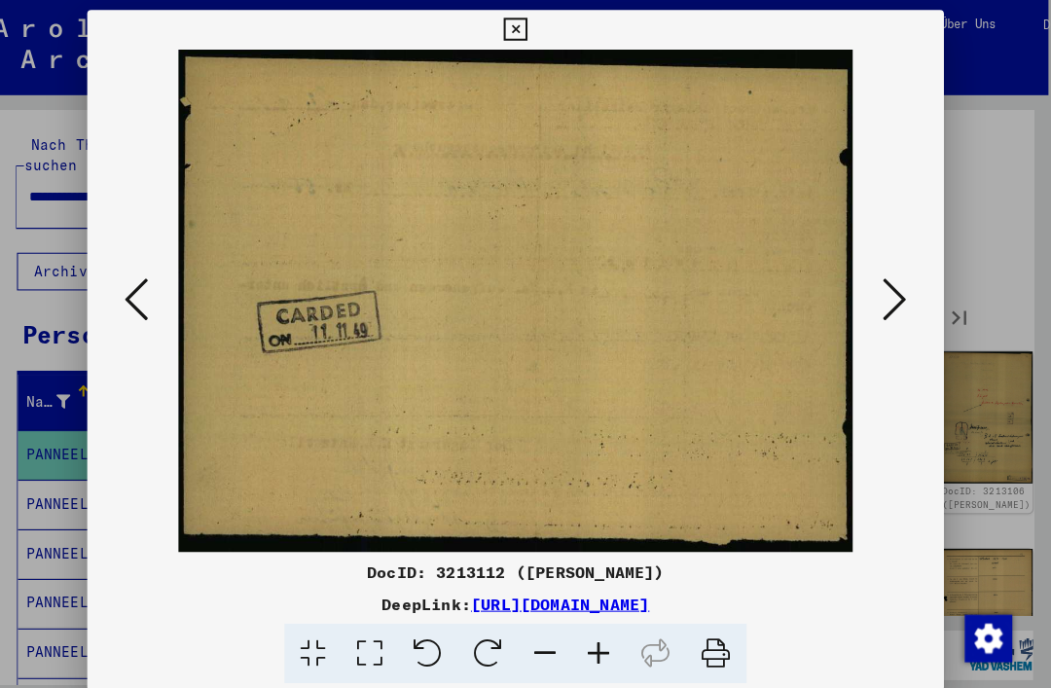
click at [886, 302] on icon at bounding box center [897, 294] width 23 height 47
